Goal: Navigation & Orientation: Find specific page/section

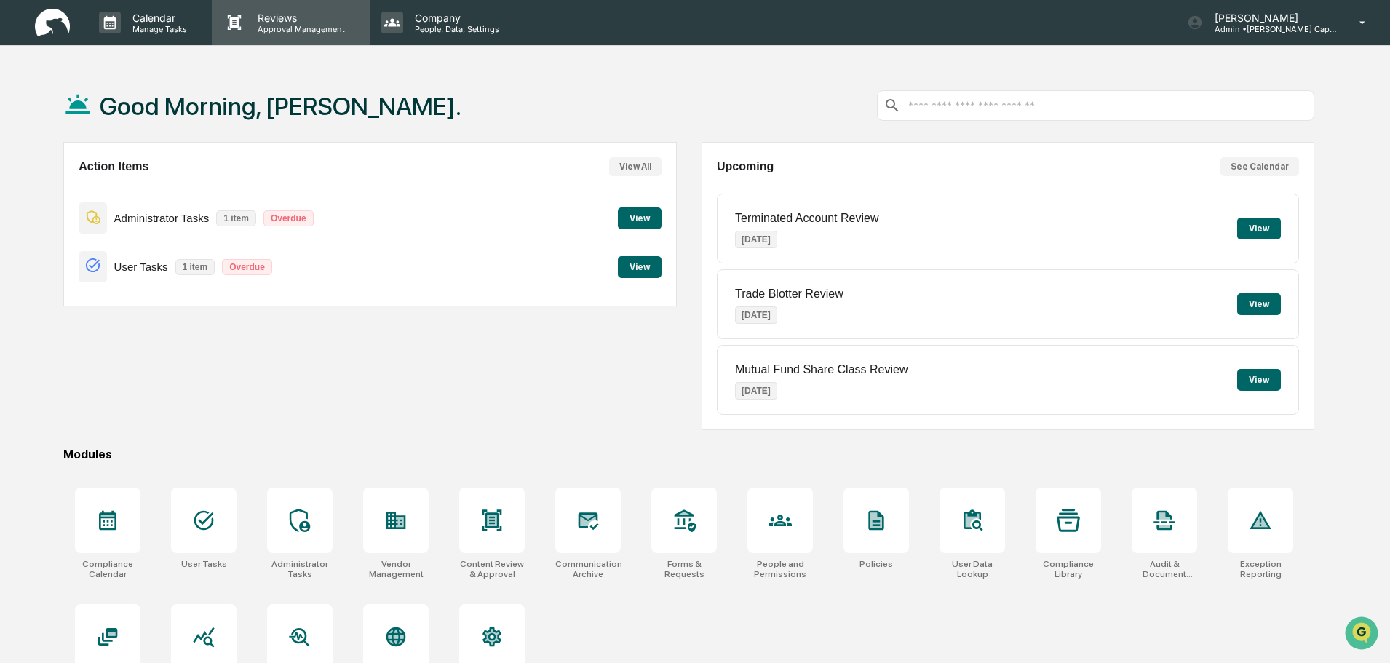
click at [281, 36] on div "Reviews Approval Management" at bounding box center [290, 22] width 157 height 45
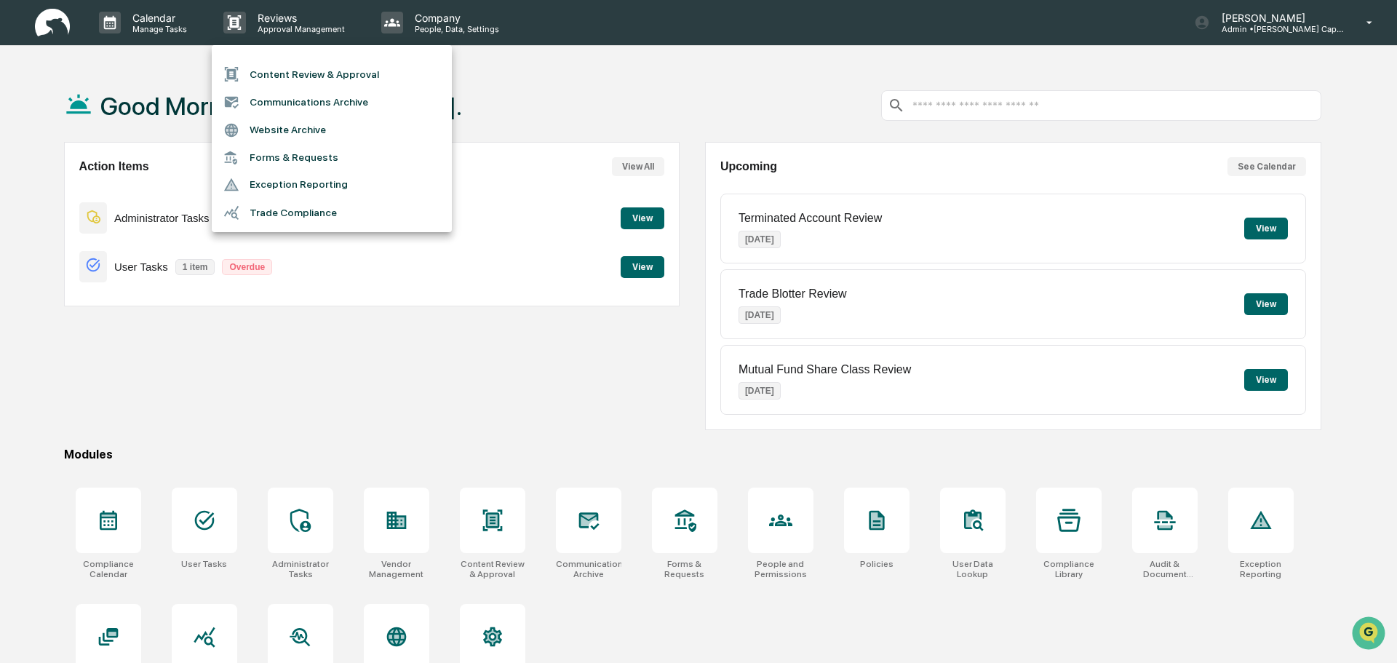
click at [404, 319] on div at bounding box center [698, 331] width 1397 height 663
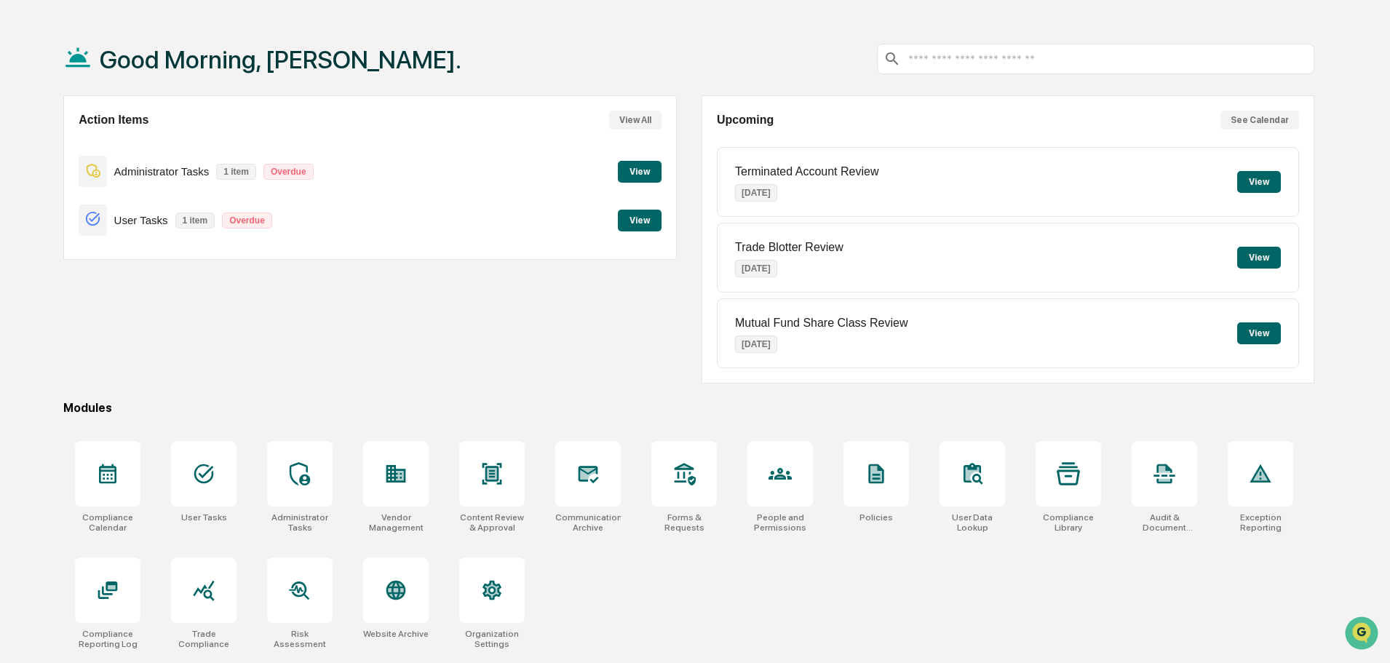
scroll to position [69, 0]
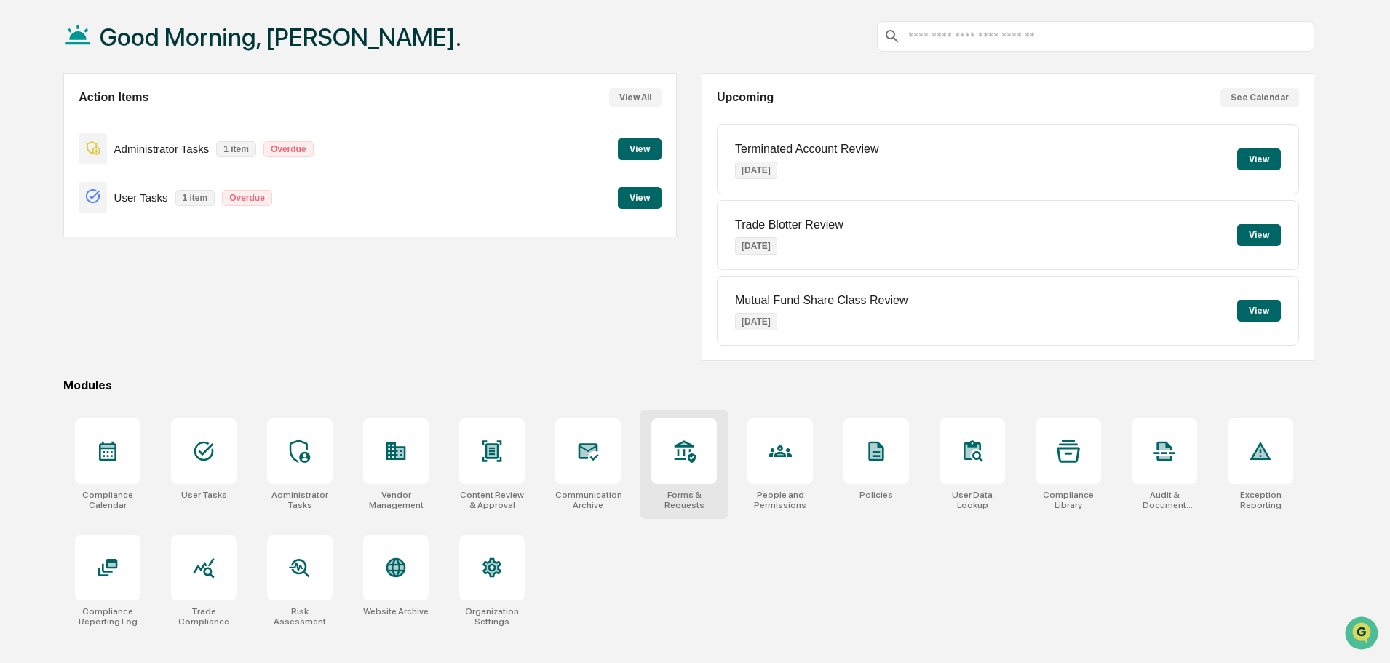
click at [691, 468] on div at bounding box center [683, 450] width 65 height 65
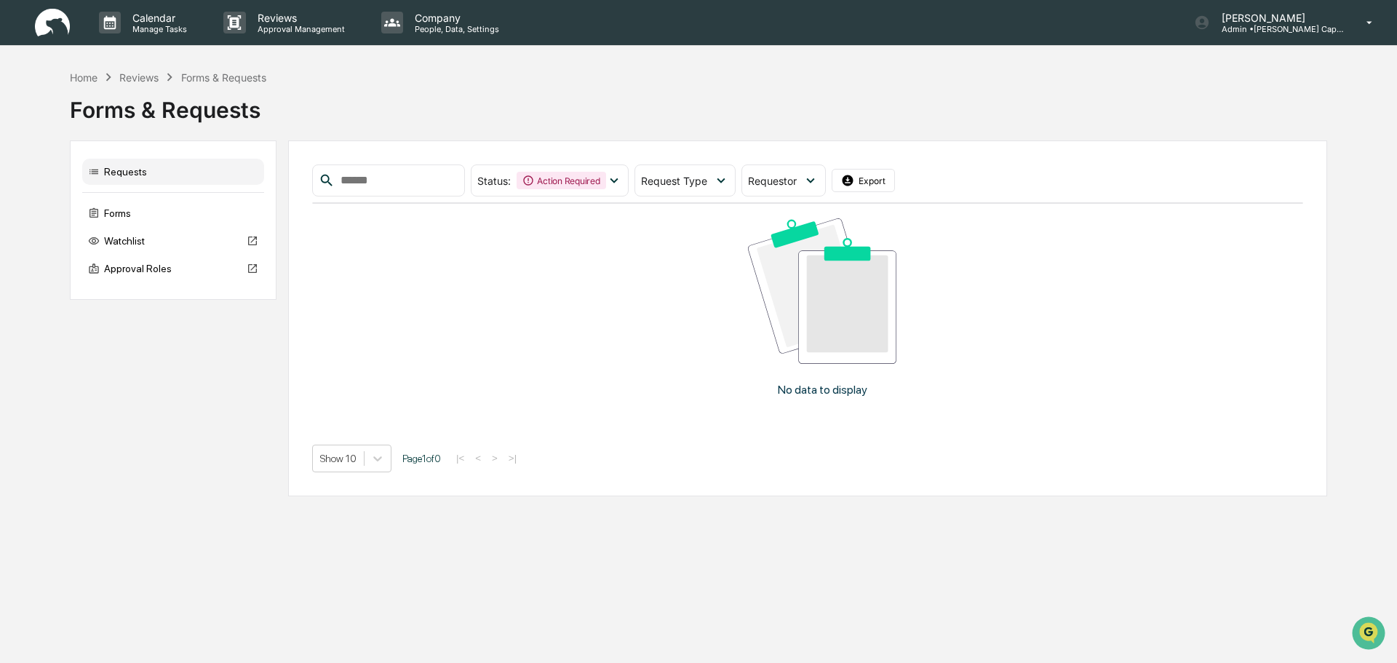
click at [79, 84] on div "Home Reviews Forms & Requests" at bounding box center [168, 77] width 196 height 16
click at [83, 79] on div "Home" at bounding box center [84, 77] width 28 height 12
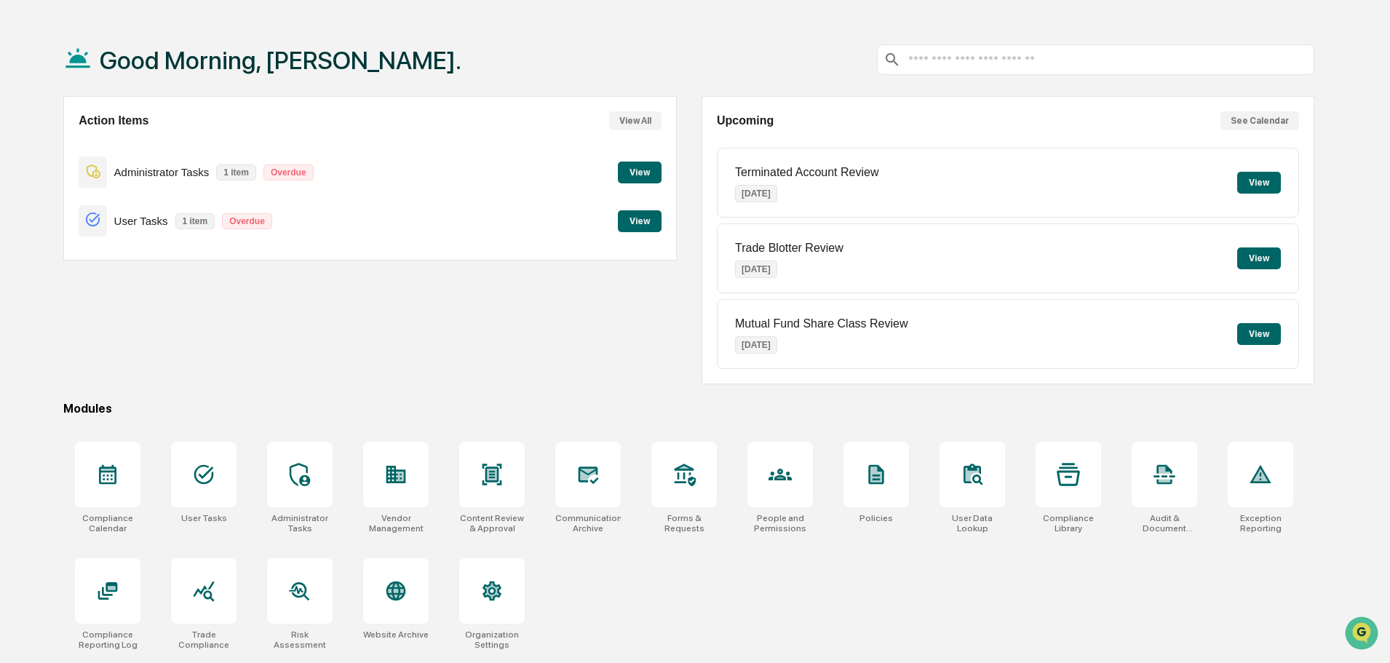
scroll to position [69, 0]
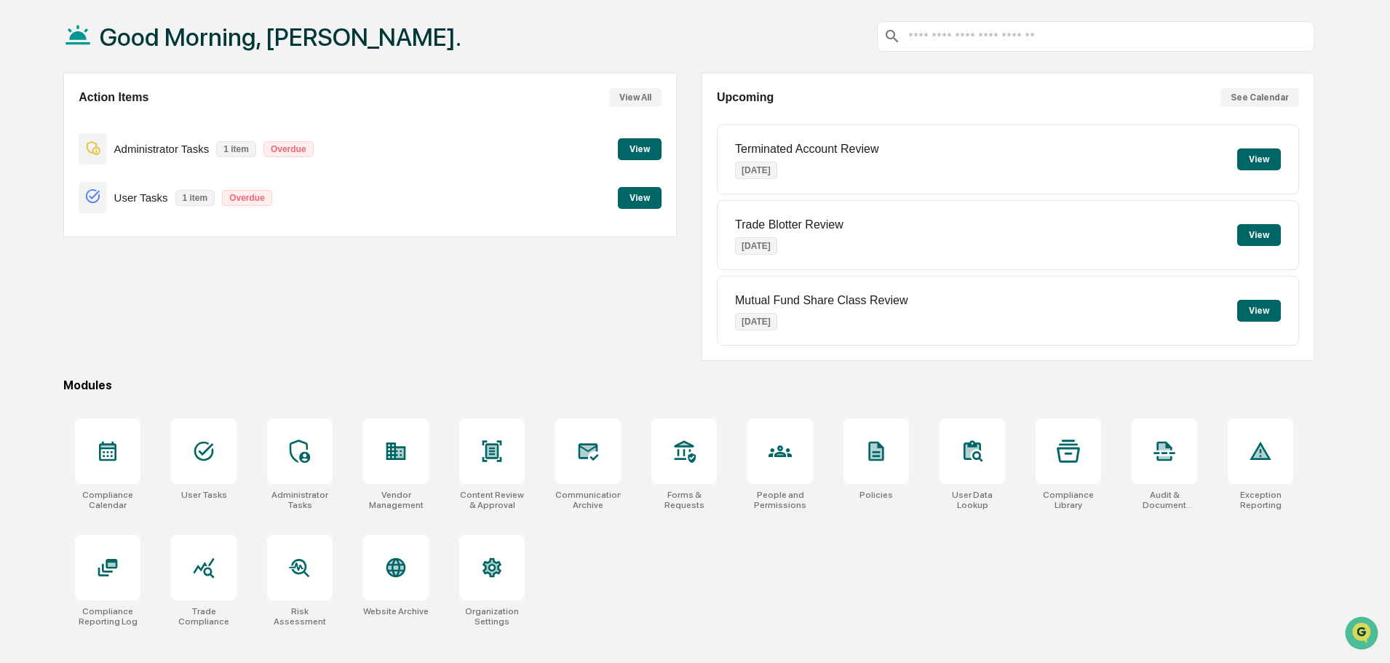
click at [495, 305] on div "Action Items View All Administrator Tasks 1 item Overdue View User Tasks 1 item…" at bounding box center [369, 217] width 613 height 288
click at [712, 570] on div "Compliance Calendar User Tasks Administrator Tasks Vendor Management Content Re…" at bounding box center [688, 523] width 1251 height 226
click at [1365, 62] on div "Good Morning, [PERSON_NAME]. Action Items View All Administrator Tasks 1 item O…" at bounding box center [695, 331] width 1390 height 663
